Goal: Transaction & Acquisition: Purchase product/service

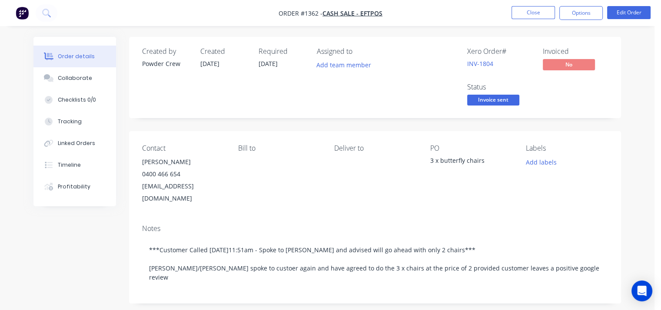
click at [67, 295] on div "Created by Powder Crew Created [DATE] Required [DATE] Assigned to Add team memb…" at bounding box center [327, 308] width 588 height 543
click at [535, 16] on button "Close" at bounding box center [533, 12] width 43 height 13
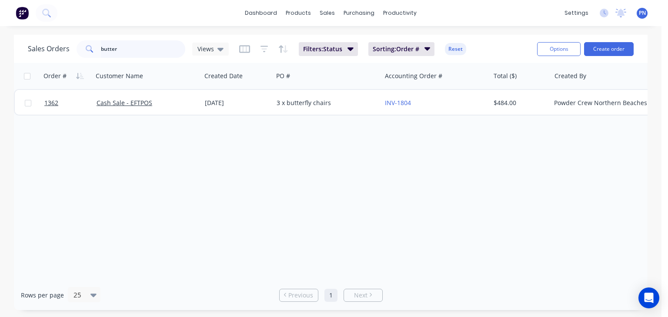
click at [142, 47] on input "butter" at bounding box center [143, 48] width 85 height 17
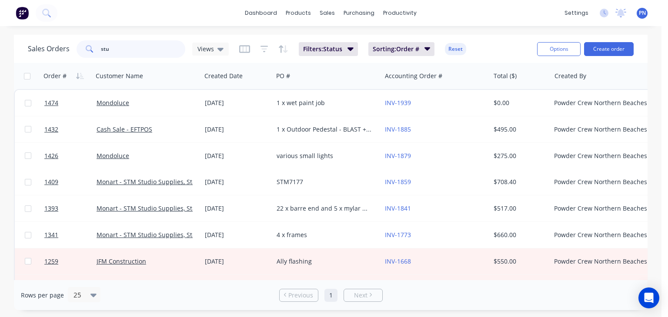
click at [140, 51] on input "stu" at bounding box center [143, 48] width 85 height 17
type input "stew"
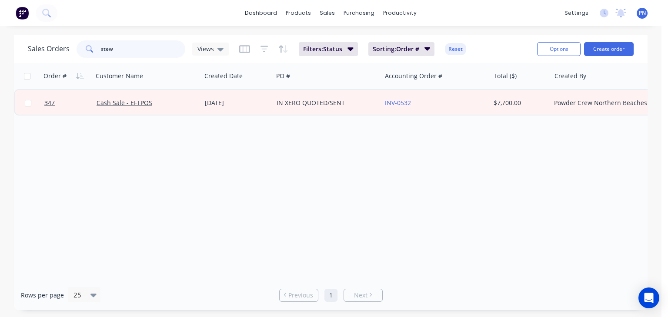
click at [141, 50] on input "stew" at bounding box center [143, 48] width 85 height 17
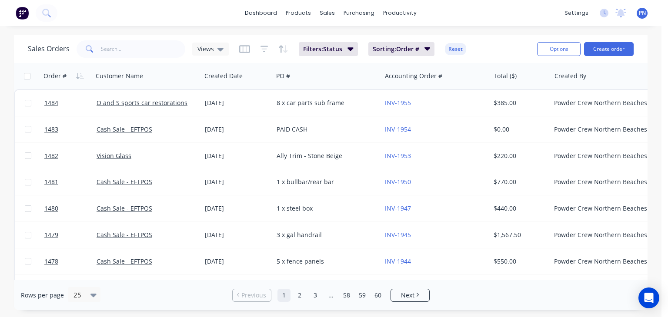
click at [184, 304] on div "Rows per page 25 Previous 1 2 3 ... 58 59 60 Next" at bounding box center [330, 295] width 633 height 30
click at [607, 48] on button "Create order" at bounding box center [609, 49] width 50 height 14
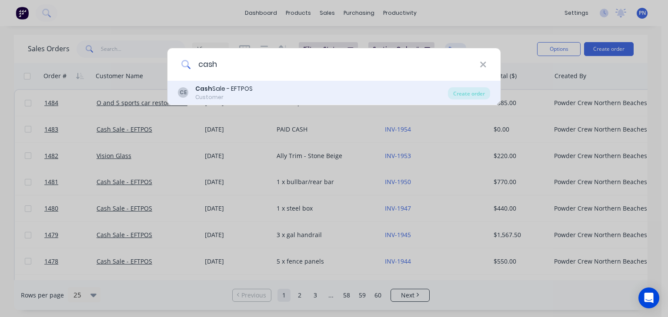
type input "cash"
click at [352, 90] on div "[PERSON_NAME] Sale - EFTPOS Customer" at bounding box center [313, 92] width 270 height 17
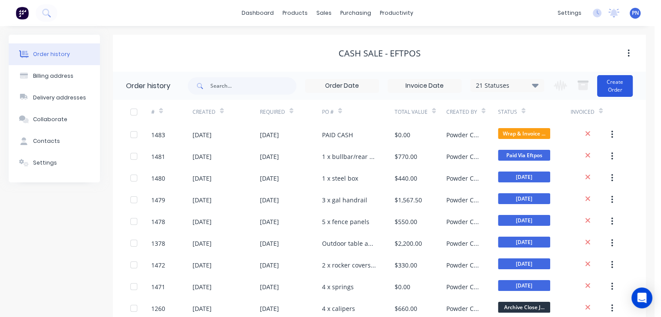
click at [610, 86] on button "Create Order" at bounding box center [615, 86] width 36 height 22
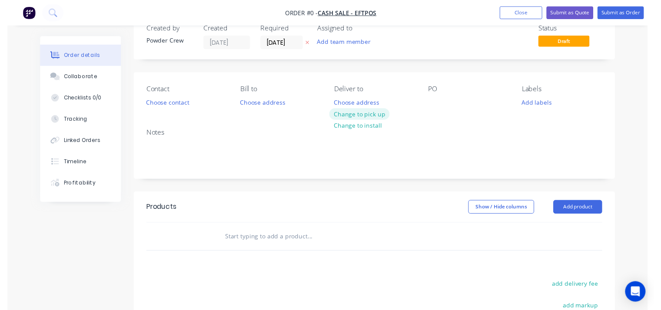
scroll to position [43, 0]
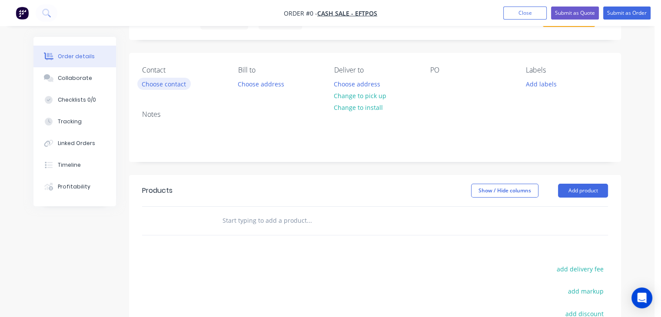
click at [170, 80] on button "Choose contact" at bounding box center [163, 84] width 53 height 12
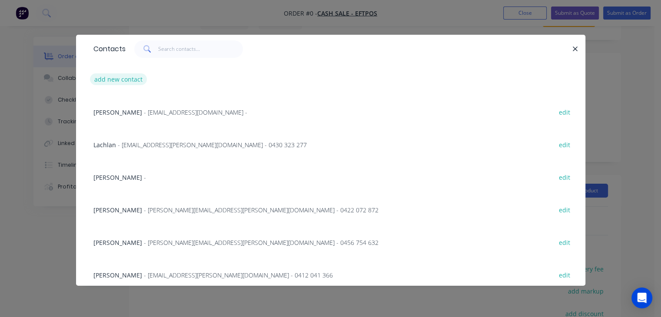
click at [129, 79] on button "add new contact" at bounding box center [118, 79] width 57 height 12
select select "AU"
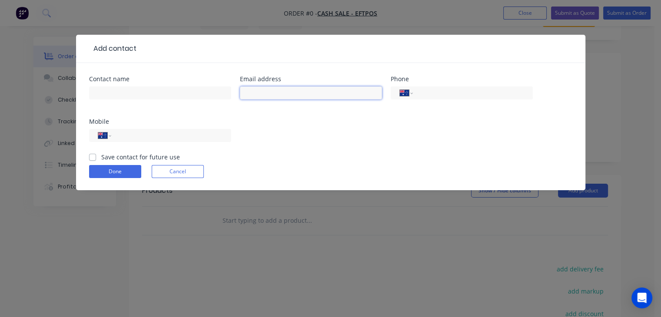
paste input "[EMAIL_ADDRESS][DOMAIN_NAME]"
type input "[EMAIL_ADDRESS][DOMAIN_NAME]"
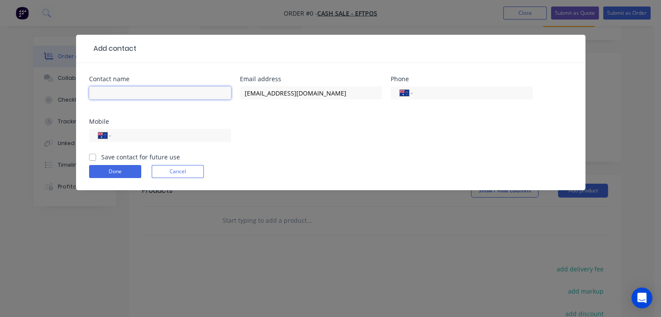
paste input "[PERSON_NAME]"
type input "[PERSON_NAME]"
click at [171, 138] on input "tel" at bounding box center [169, 136] width 104 height 10
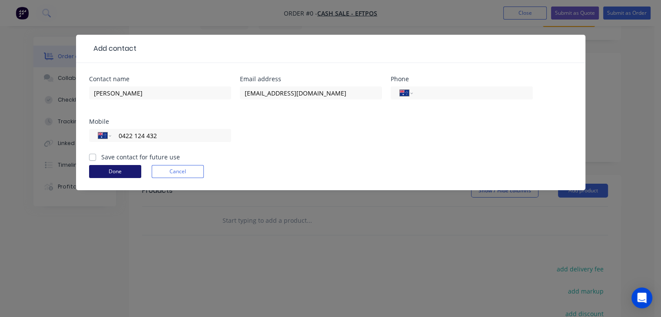
type input "0422 124 432"
click at [125, 169] on button "Done" at bounding box center [115, 171] width 52 height 13
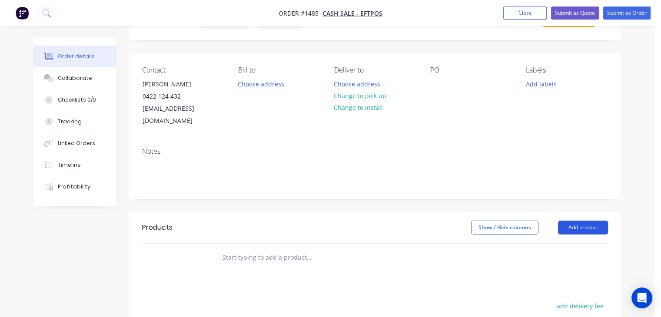
click at [595, 221] on button "Add product" at bounding box center [583, 228] width 50 height 14
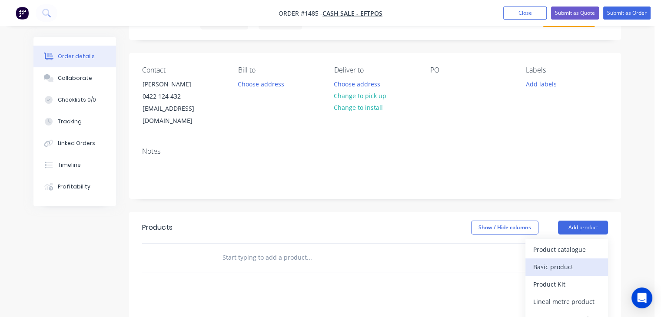
click at [566, 261] on div "Basic product" at bounding box center [566, 267] width 67 height 13
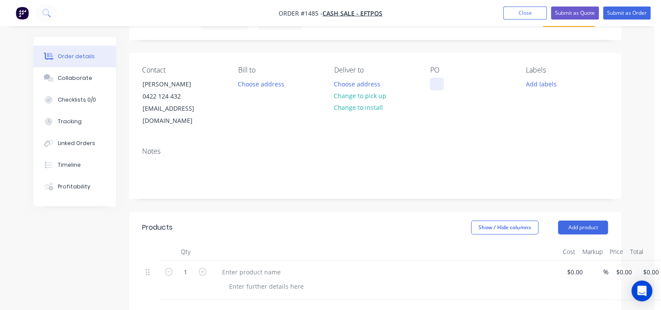
click at [443, 86] on div at bounding box center [437, 84] width 14 height 13
click at [449, 87] on div "3 x push bike parts" at bounding box center [465, 84] width 70 height 13
click at [450, 88] on div "3 x push bike parts" at bounding box center [465, 84] width 70 height 13
copy div "3 x push bike parts"
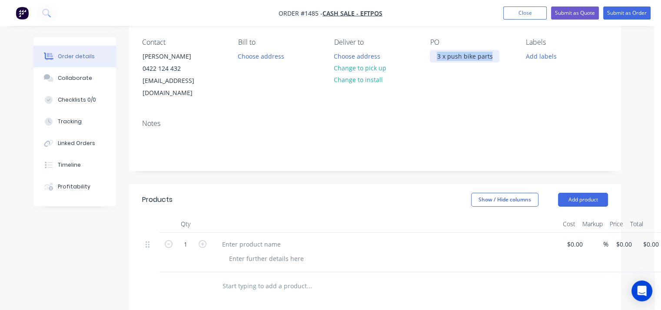
scroll to position [87, 0]
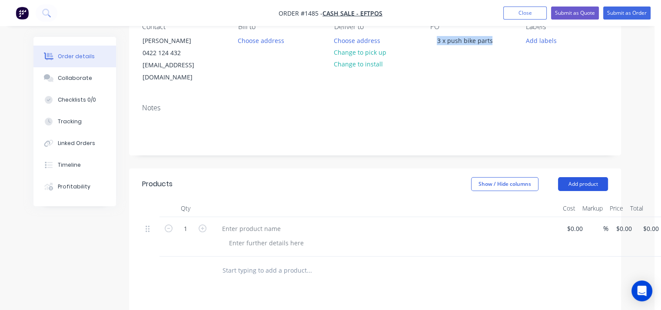
click at [576, 177] on button "Add product" at bounding box center [583, 184] width 50 height 14
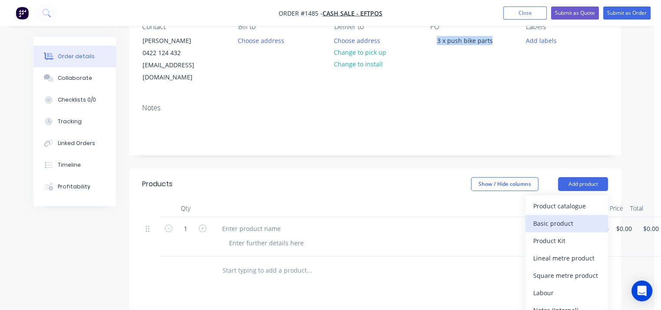
click at [568, 217] on div "Basic product" at bounding box center [566, 223] width 67 height 13
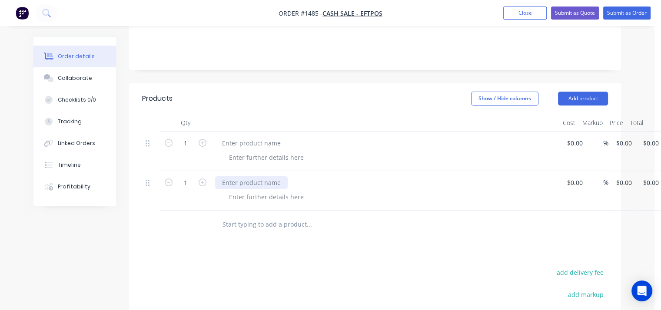
scroll to position [174, 0]
click at [262, 136] on div at bounding box center [251, 142] width 73 height 13
paste div
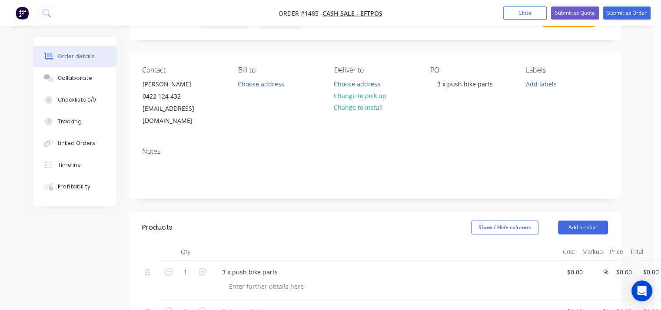
scroll to position [87, 0]
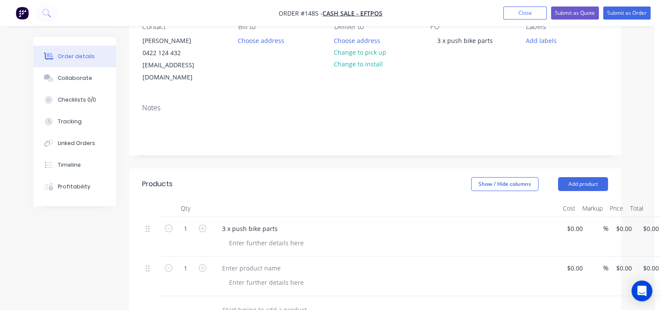
click at [299, 223] on div "3 x push bike parts" at bounding box center [385, 229] width 341 height 13
click at [283, 223] on div "3 x push bike parts" at bounding box center [385, 229] width 341 height 13
click at [277, 223] on div "3 x push bike parts" at bounding box center [250, 229] width 70 height 13
click at [573, 223] on input at bounding box center [571, 229] width 10 height 13
type input "$300.00"
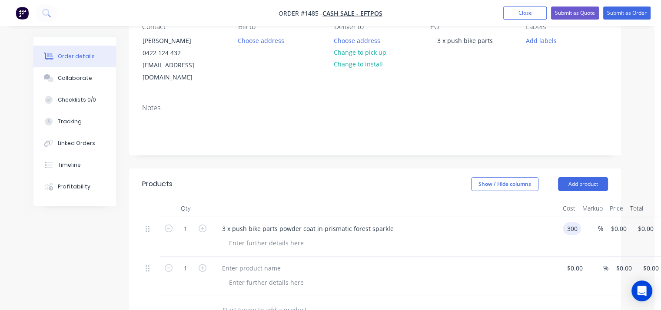
type input "$300.00"
click at [524, 237] on div at bounding box center [389, 243] width 334 height 13
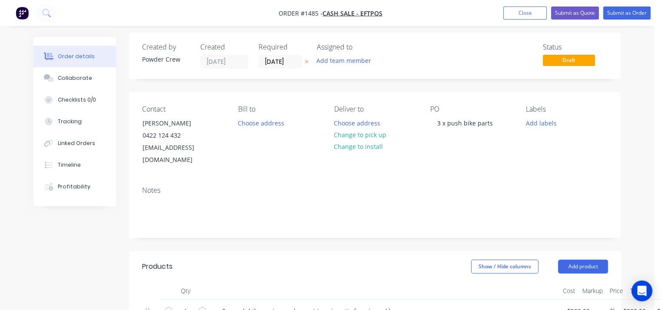
scroll to position [0, 0]
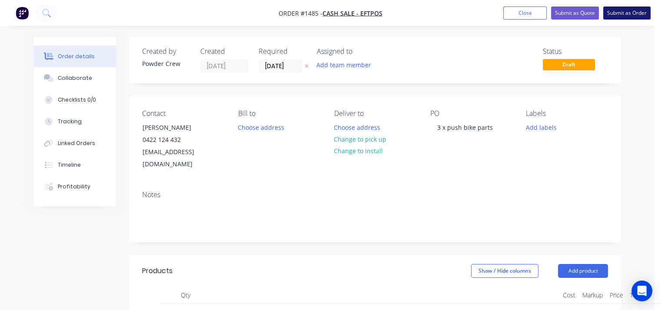
click at [622, 13] on button "Submit as Order" at bounding box center [626, 13] width 47 height 13
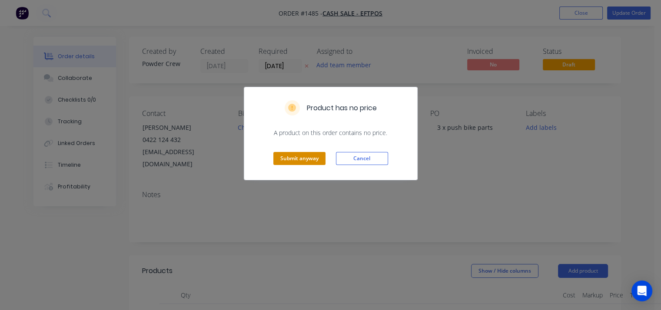
click at [309, 160] on button "Submit anyway" at bounding box center [299, 158] width 52 height 13
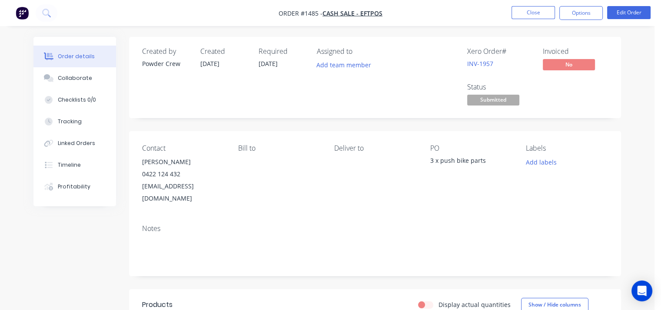
click at [493, 101] on span "Submitted" at bounding box center [493, 100] width 52 height 11
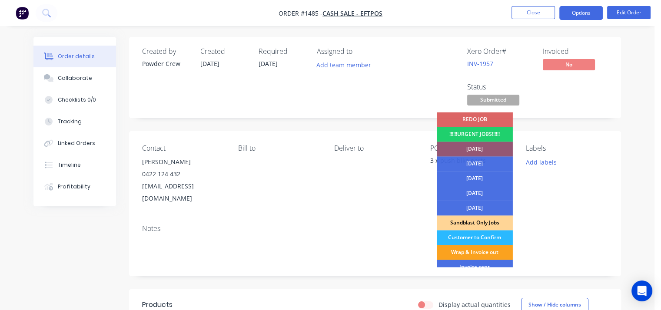
click at [581, 14] on button "Options" at bounding box center [580, 13] width 43 height 14
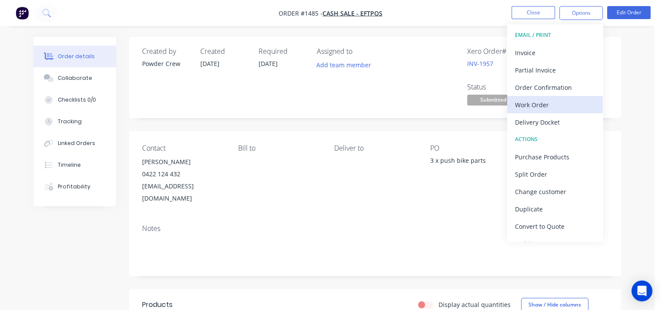
click at [569, 103] on div "Work Order" at bounding box center [555, 105] width 80 height 13
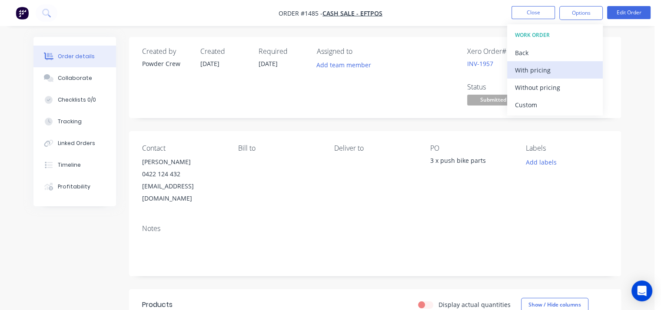
click at [556, 70] on div "With pricing" at bounding box center [555, 70] width 80 height 13
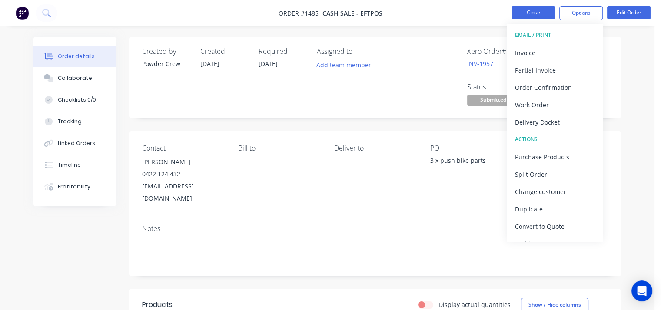
click at [530, 16] on button "Close" at bounding box center [533, 12] width 43 height 13
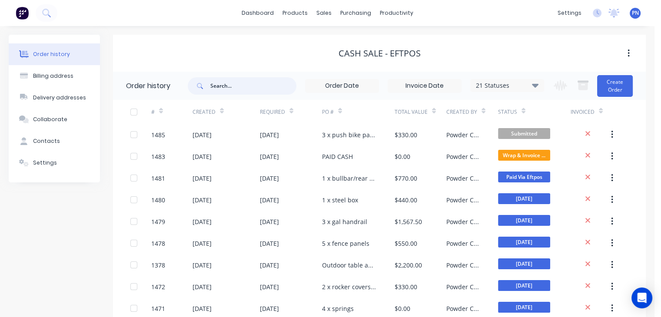
click at [236, 88] on input "text" at bounding box center [253, 85] width 86 height 17
type input "ped"
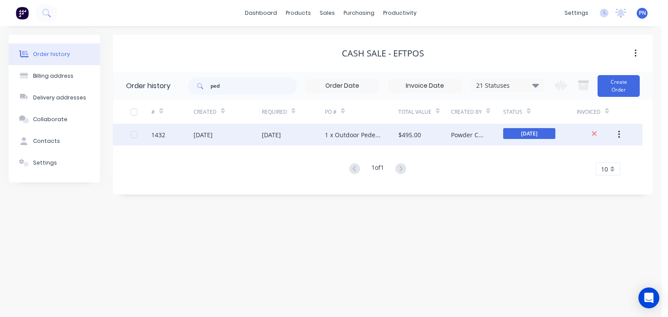
click at [254, 137] on div "[DATE]" at bounding box center [227, 135] width 68 height 22
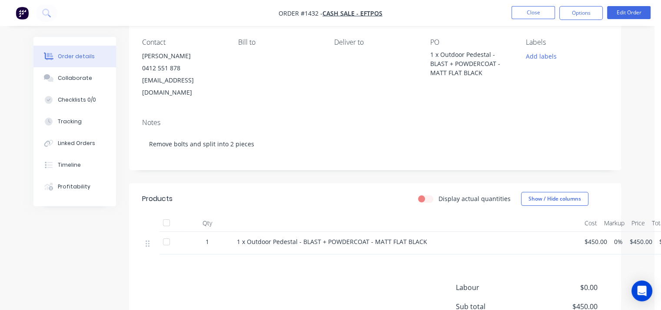
scroll to position [87, 0]
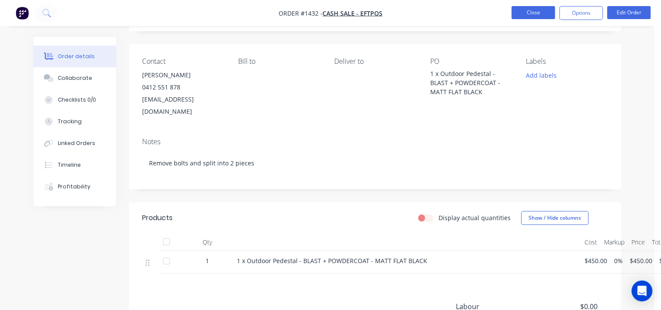
click at [519, 12] on button "Close" at bounding box center [533, 12] width 43 height 13
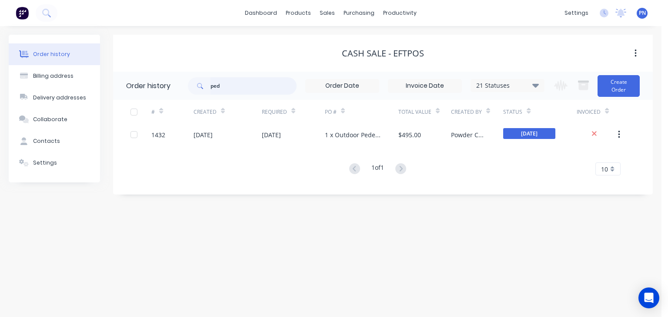
click at [253, 86] on input "ped" at bounding box center [253, 85] width 86 height 17
type input "p"
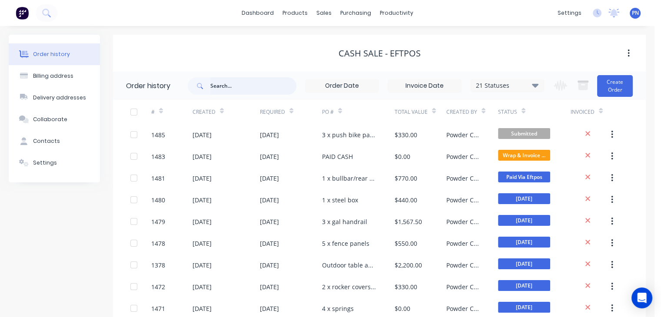
drag, startPoint x: 242, startPoint y: 87, endPoint x: 269, endPoint y: 65, distance: 35.8
click at [242, 87] on input "text" at bounding box center [253, 85] width 86 height 17
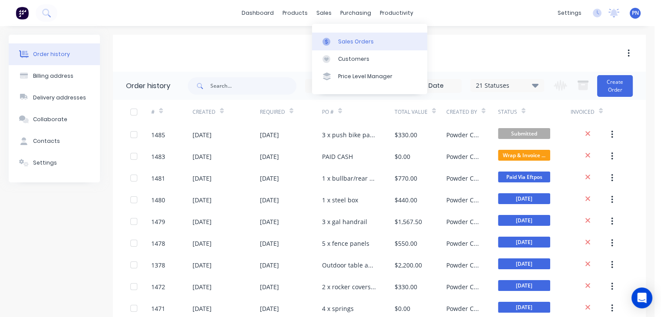
click at [344, 42] on div "Sales Orders" at bounding box center [356, 42] width 36 height 8
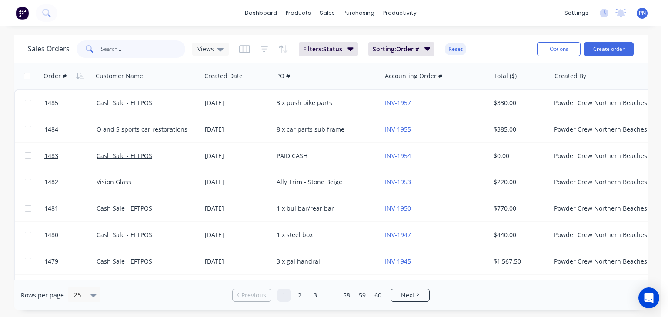
click at [136, 50] on input "text" at bounding box center [143, 48] width 85 height 17
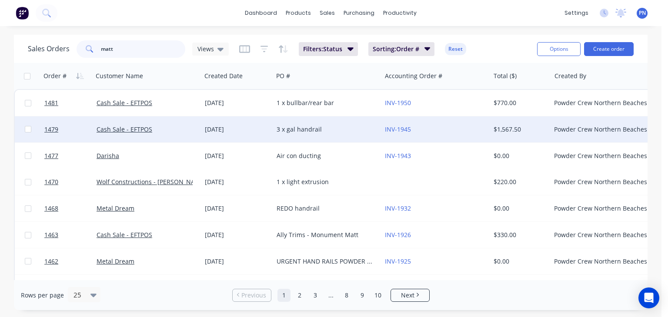
type input "matt"
click at [172, 130] on div "Cash Sale - EFTPOS" at bounding box center [144, 129] width 96 height 9
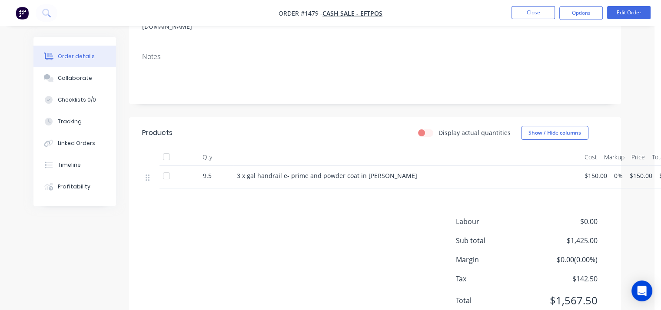
scroll to position [174, 0]
click at [539, 13] on button "Close" at bounding box center [533, 12] width 43 height 13
